Goal: Information Seeking & Learning: Check status

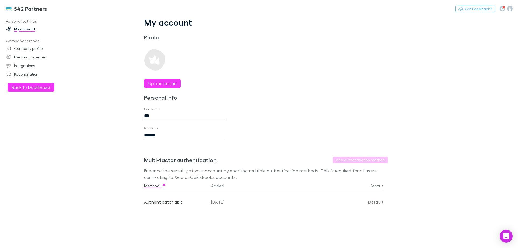
click at [33, 48] on link "Company profile" at bounding box center [37, 48] width 72 height 9
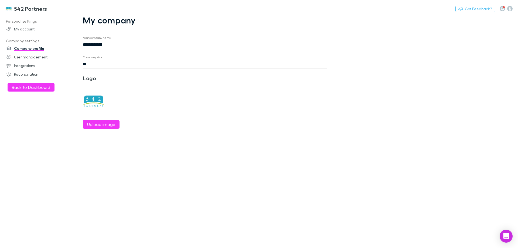
click at [31, 88] on button "Back to Dashboard" at bounding box center [31, 87] width 47 height 9
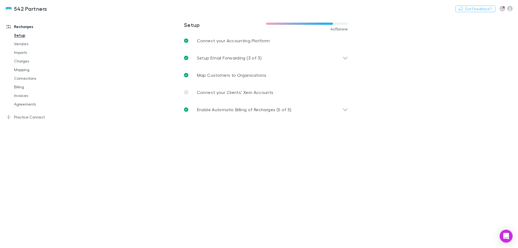
click at [22, 86] on link "Billing" at bounding box center [41, 87] width 64 height 9
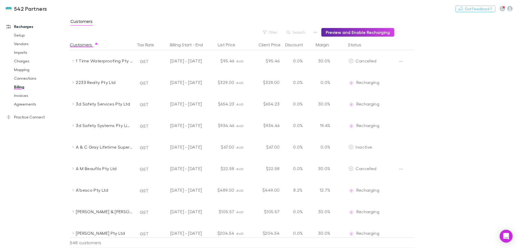
click at [290, 32] on icon "button" at bounding box center [288, 32] width 4 height 4
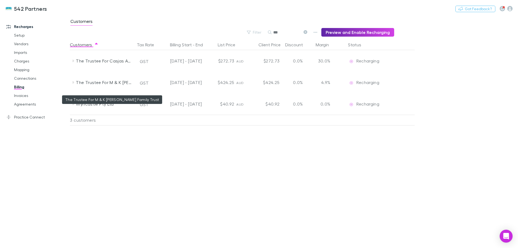
type input "***"
click at [109, 82] on div "The Trustee For M & K [PERSON_NAME] Family Trust" at bounding box center [104, 83] width 57 height 22
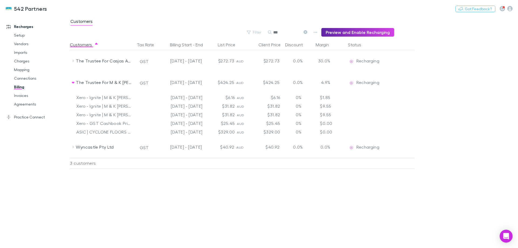
click at [24, 104] on link "Agreements" at bounding box center [41, 104] width 64 height 9
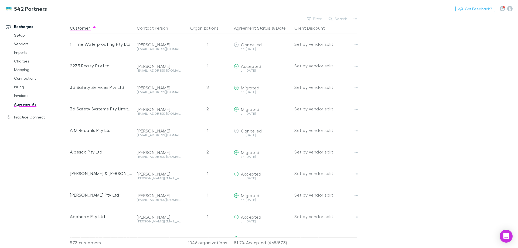
click at [338, 19] on button "Search" at bounding box center [338, 19] width 25 height 6
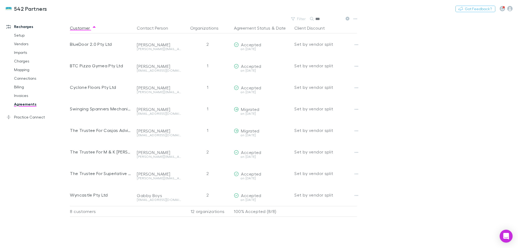
type input "***"
click at [19, 86] on link "Billing" at bounding box center [41, 87] width 64 height 9
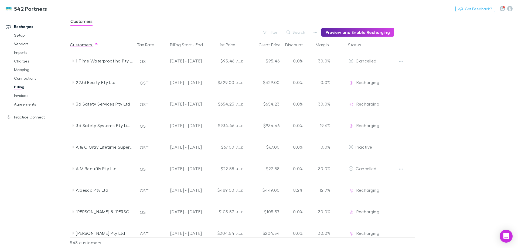
click at [306, 30] on button "Search" at bounding box center [296, 32] width 25 height 6
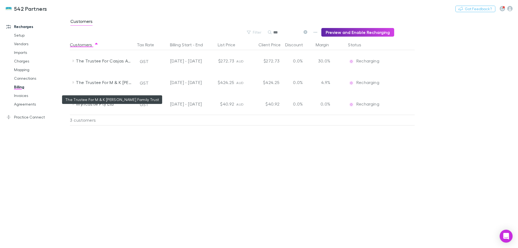
type input "***"
click at [120, 80] on div "The Trustee For M & K [PERSON_NAME] Family Trust" at bounding box center [104, 83] width 57 height 22
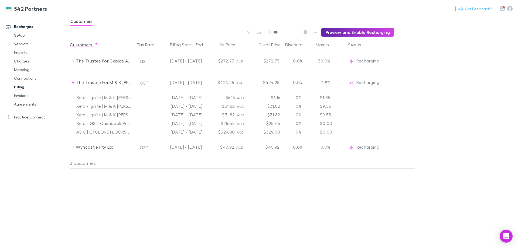
click at [26, 98] on link "Invoices" at bounding box center [41, 95] width 64 height 9
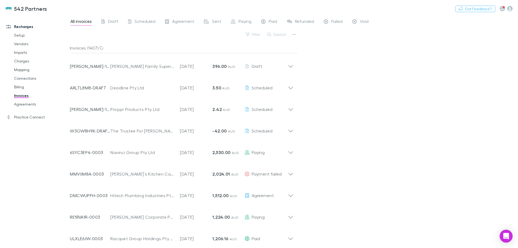
click at [278, 32] on button "Search" at bounding box center [276, 34] width 25 height 6
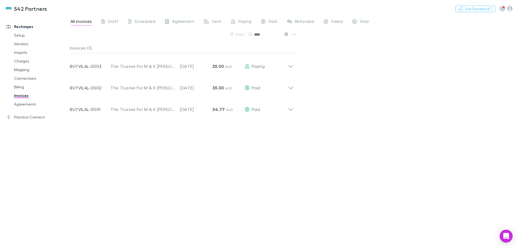
type input "****"
click at [288, 63] on icon at bounding box center [291, 64] width 6 height 11
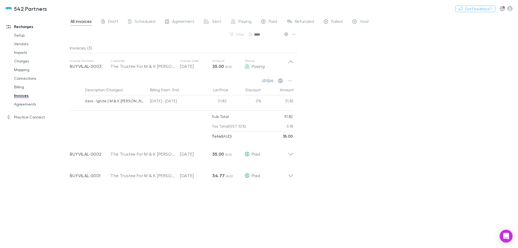
click at [19, 86] on link "Billing" at bounding box center [41, 87] width 64 height 9
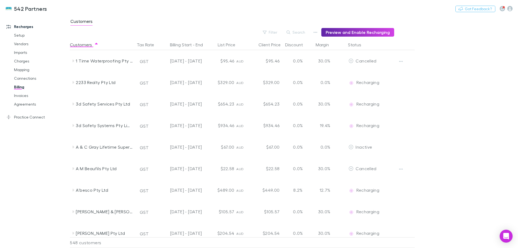
click at [303, 32] on button "Search" at bounding box center [296, 32] width 25 height 6
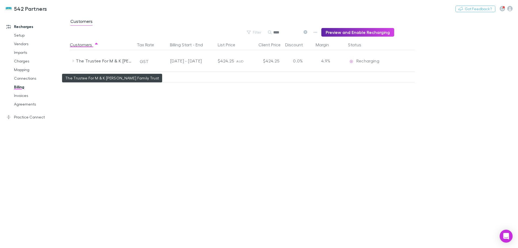
type input "****"
click at [118, 62] on div "The Trustee For M & K [PERSON_NAME] Family Trust" at bounding box center [104, 61] width 57 height 22
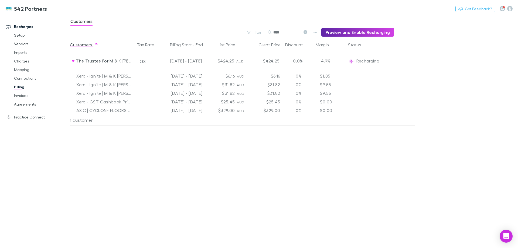
click at [23, 108] on link "Agreements" at bounding box center [41, 104] width 64 height 9
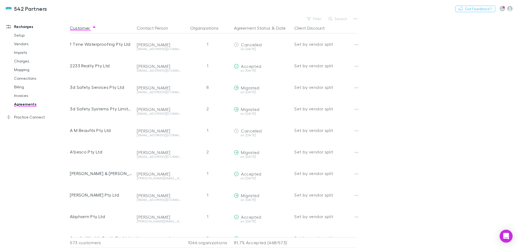
click at [345, 21] on button "Search" at bounding box center [338, 19] width 25 height 6
type input "*"
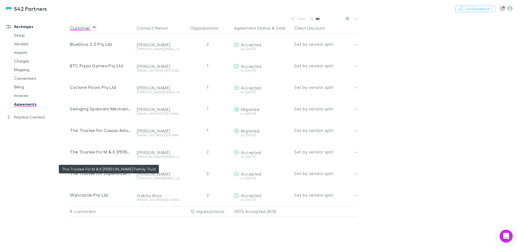
type input "***"
click at [112, 152] on div "The Trustee For M & K [PERSON_NAME] Family Trust" at bounding box center [101, 152] width 63 height 22
click at [355, 152] on icon "button" at bounding box center [356, 152] width 4 height 4
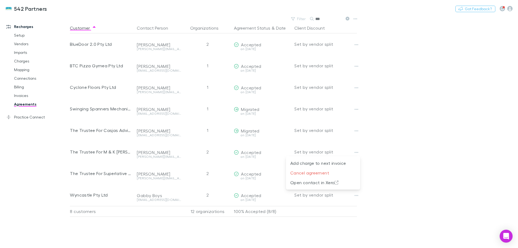
drag, startPoint x: 18, startPoint y: 87, endPoint x: 39, endPoint y: 88, distance: 21.6
click at [18, 87] on div at bounding box center [259, 124] width 518 height 248
click at [25, 105] on link "Agreements" at bounding box center [41, 104] width 64 height 9
click at [16, 86] on link "Billing" at bounding box center [41, 87] width 64 height 9
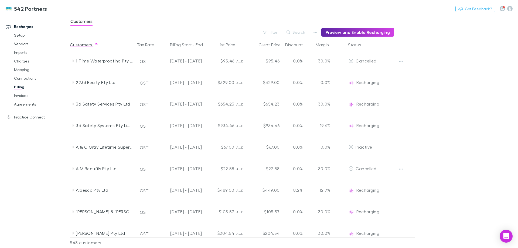
click at [299, 34] on button "Search" at bounding box center [296, 32] width 25 height 6
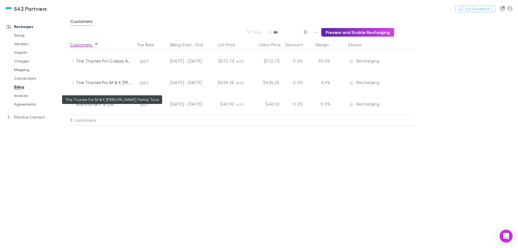
type input "***"
click at [124, 80] on div "The Trustee For M & K [PERSON_NAME] Family Trust" at bounding box center [104, 83] width 57 height 22
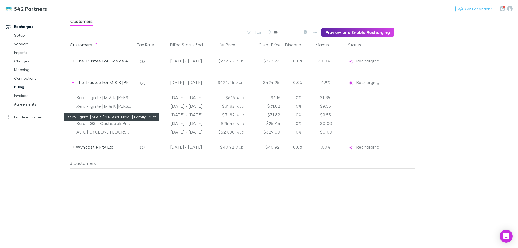
click at [122, 108] on div "Xero - Ignite | M & K [PERSON_NAME] Family Trust" at bounding box center [104, 106] width 56 height 9
click at [122, 106] on div "Xero - Ignite | M & K [PERSON_NAME] Family Trust" at bounding box center [104, 106] width 56 height 9
